Goal: Transaction & Acquisition: Download file/media

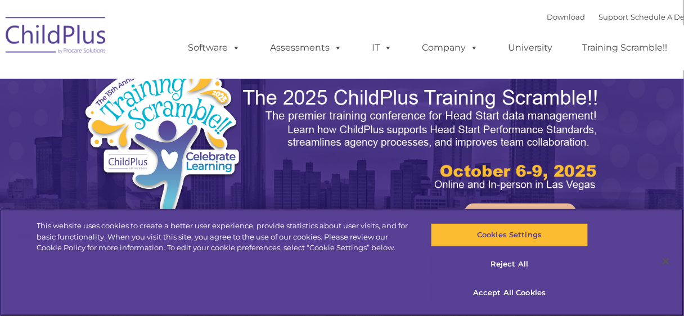
select select "MEDIUM"
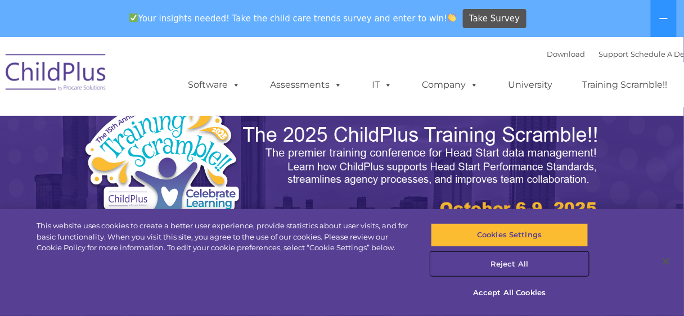
click at [516, 266] on button "Reject All" at bounding box center [510, 265] width 158 height 24
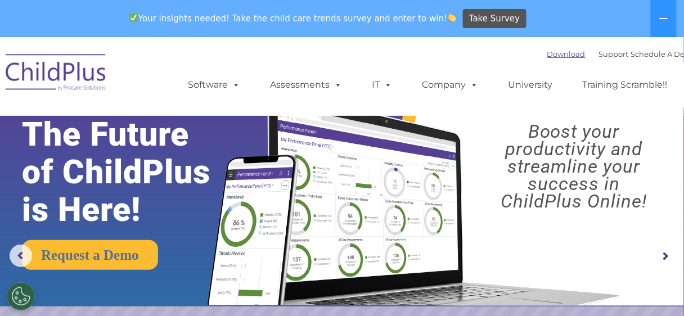
click at [549, 56] on link "Download" at bounding box center [566, 54] width 38 height 9
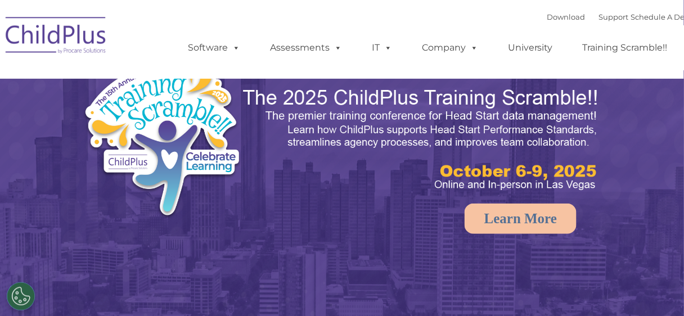
select select "MEDIUM"
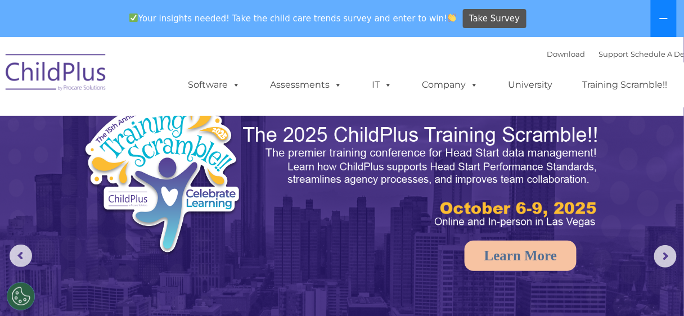
click at [660, 17] on icon at bounding box center [663, 18] width 9 height 9
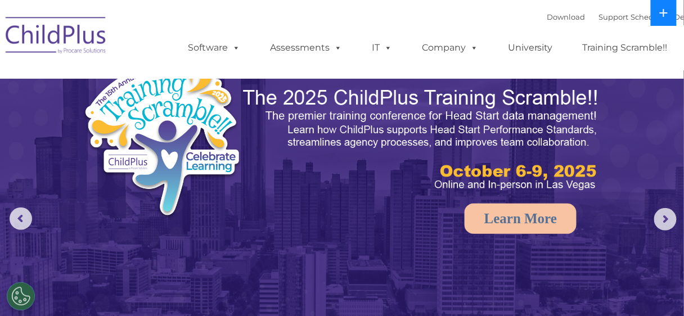
click at [660, 17] on button at bounding box center [664, 13] width 26 height 26
